Goal: Obtain resource: Download file/media

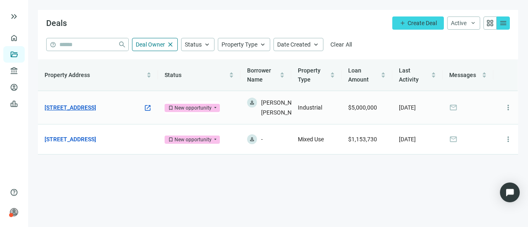
click at [96, 106] on link "[STREET_ADDRESS]" at bounding box center [71, 107] width 52 height 9
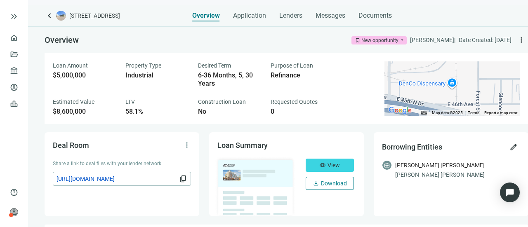
click at [336, 184] on span "Download" at bounding box center [334, 183] width 26 height 7
